Goal: Task Accomplishment & Management: Manage account settings

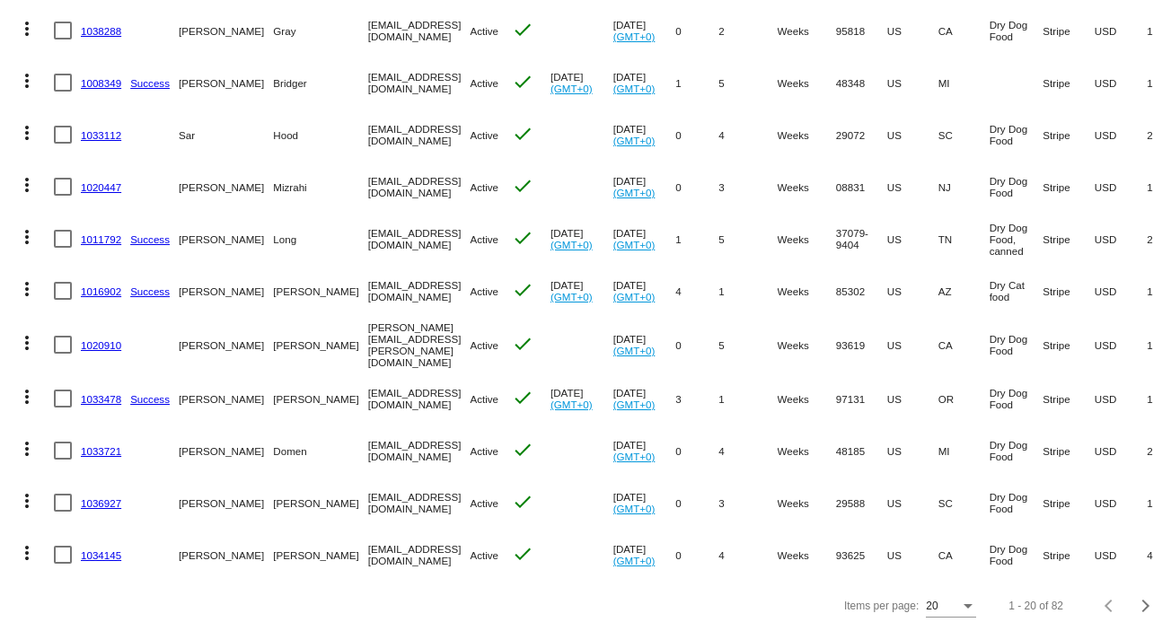
scroll to position [733, 0]
click at [94, 393] on link "1033478" at bounding box center [101, 399] width 40 height 12
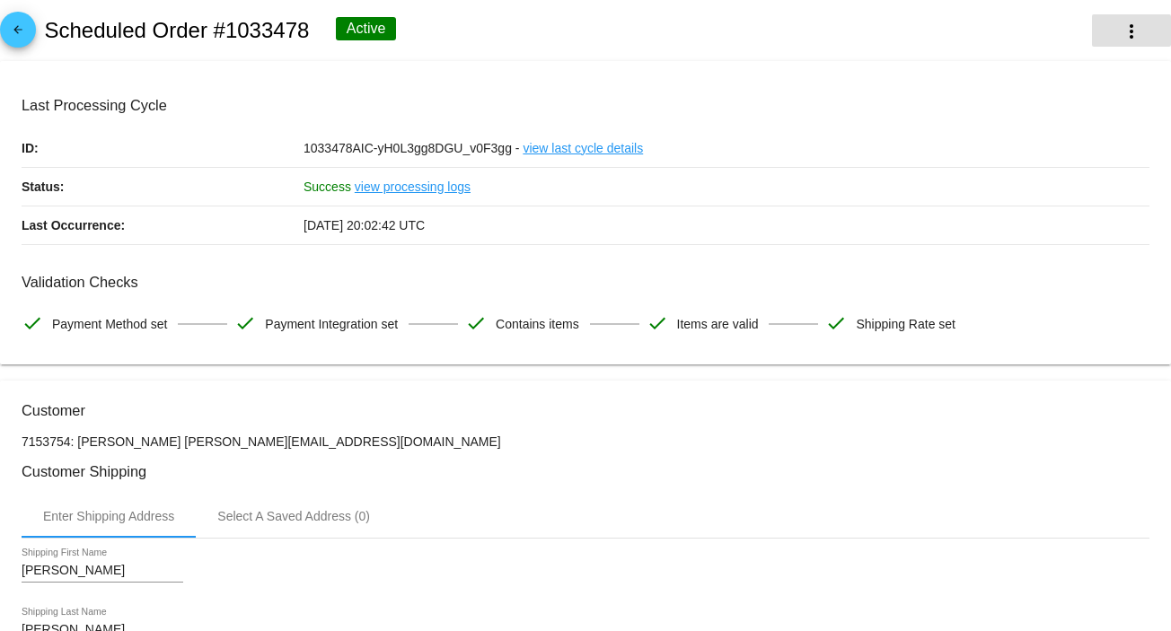
click at [1124, 28] on mat-icon "more_vert" at bounding box center [1131, 32] width 22 height 22
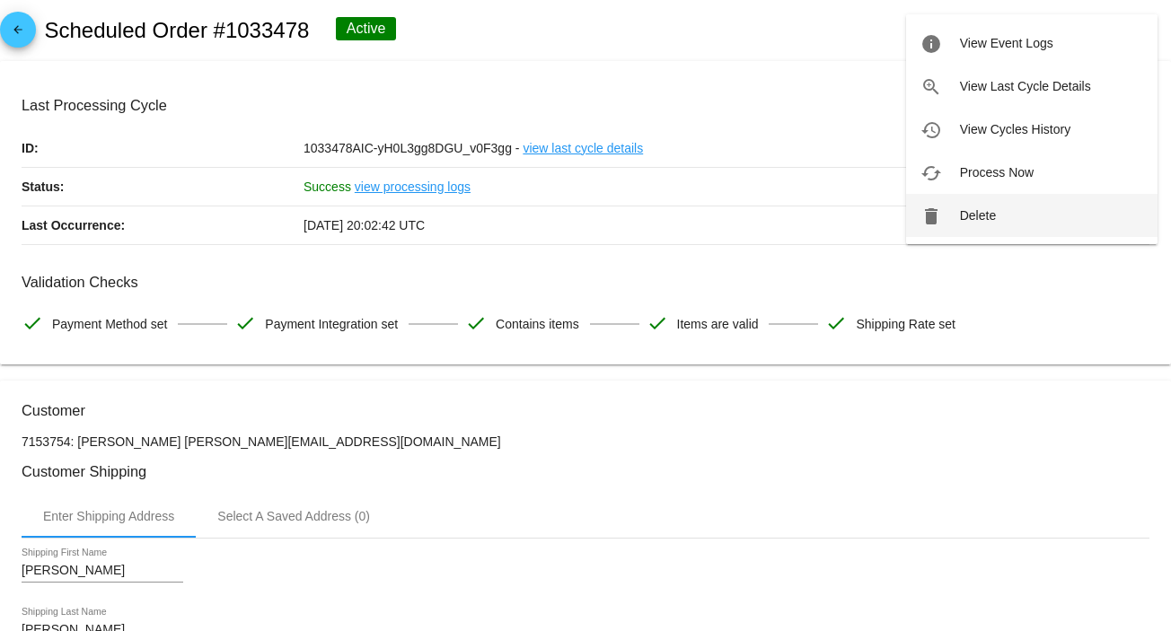
click at [996, 215] on button "delete Delete" at bounding box center [1031, 215] width 251 height 43
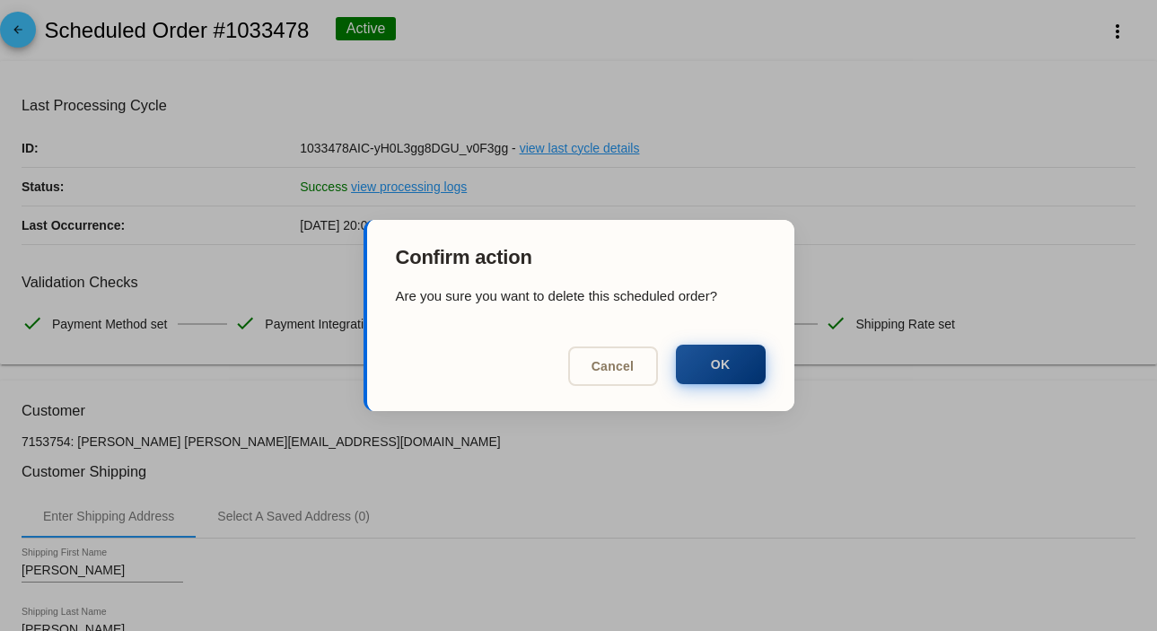
click at [718, 358] on button "OK" at bounding box center [721, 365] width 90 height 40
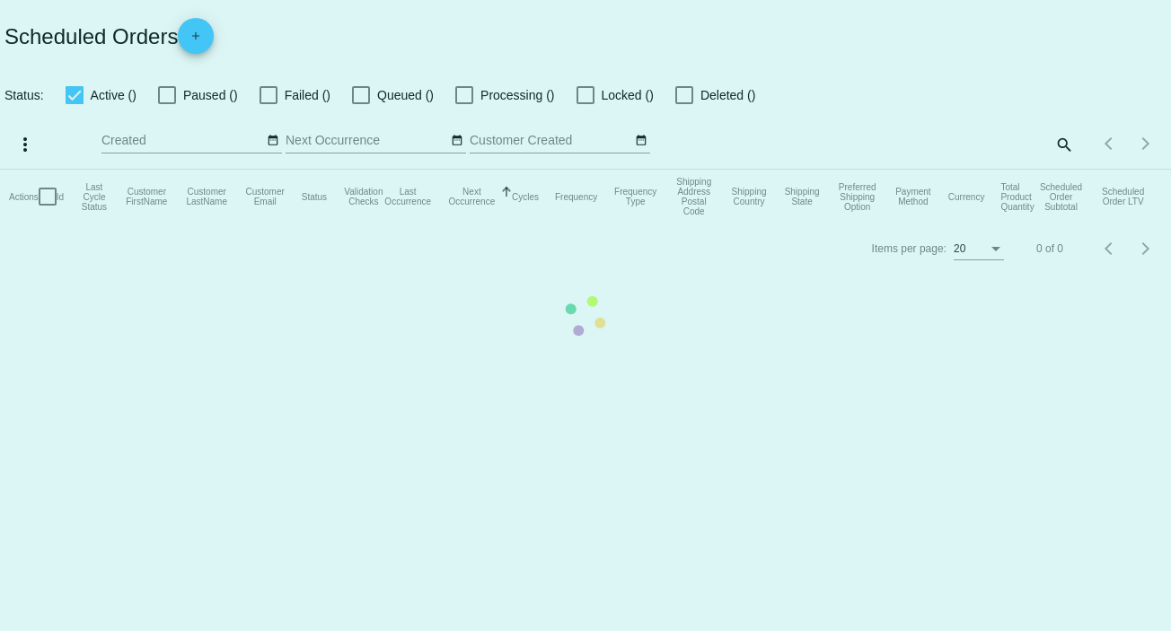
checkbox input "true"
